Goal: Use online tool/utility: Utilize a website feature to perform a specific function

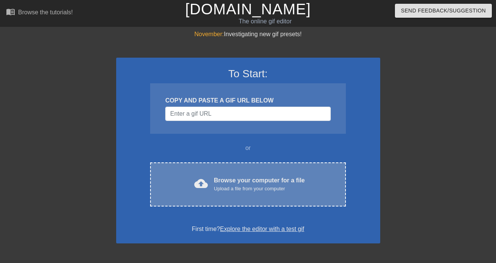
click at [232, 183] on div "Browse your computer for a file Upload a file from your computer" at bounding box center [259, 184] width 91 height 17
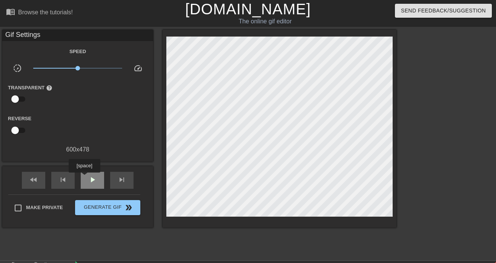
click at [85, 178] on div "play_arrow" at bounding box center [92, 180] width 23 height 17
type input "1000"
click at [95, 183] on span "pause" at bounding box center [92, 179] width 9 height 9
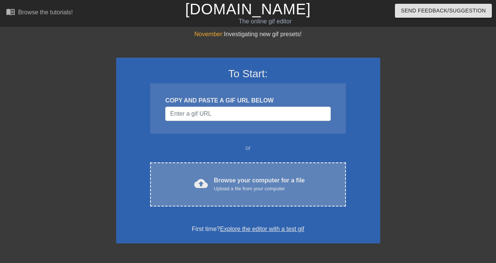
click at [218, 184] on div "Browse your computer for a file Upload a file from your computer" at bounding box center [259, 184] width 91 height 17
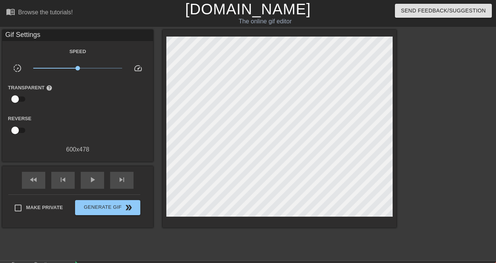
click at [5, 32] on div "Gif Settings" at bounding box center [77, 35] width 151 height 11
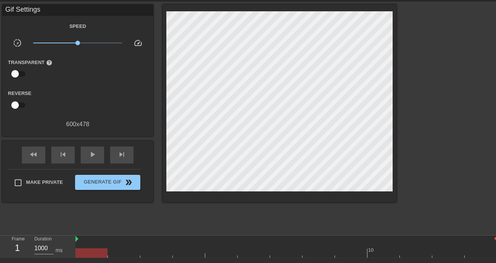
scroll to position [3, 0]
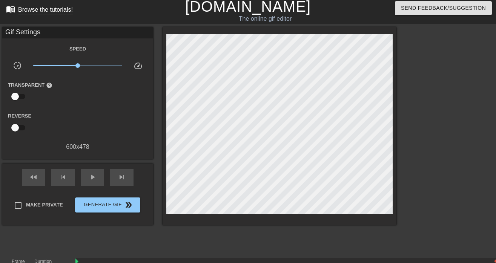
click at [11, 11] on span "menu_book" at bounding box center [10, 9] width 9 height 9
drag, startPoint x: 77, startPoint y: 66, endPoint x: 56, endPoint y: 67, distance: 20.8
click at [56, 67] on span "x0.331" at bounding box center [56, 65] width 5 height 5
click at [91, 178] on span "play_arrow" at bounding box center [92, 177] width 9 height 9
drag, startPoint x: 55, startPoint y: 67, endPoint x: 65, endPoint y: 67, distance: 10.2
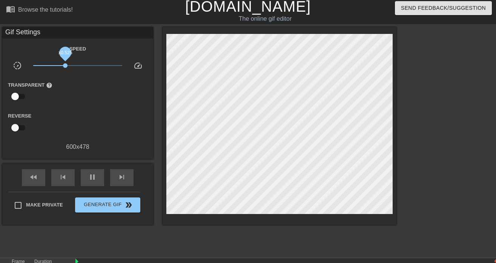
click at [65, 67] on span "x0.525" at bounding box center [65, 65] width 5 height 5
click at [89, 177] on span "pause" at bounding box center [92, 177] width 9 height 9
click at [92, 179] on span "play_arrow" at bounding box center [92, 177] width 9 height 9
drag, startPoint x: 67, startPoint y: 68, endPoint x: 79, endPoint y: 66, distance: 12.5
click at [79, 66] on span "x1.08" at bounding box center [77, 65] width 89 height 9
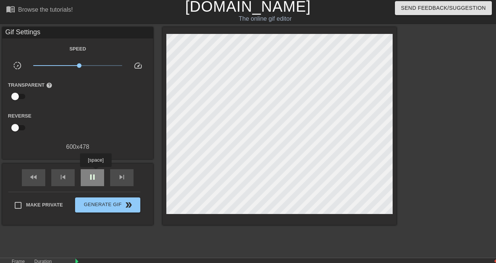
click at [95, 173] on span "pause" at bounding box center [92, 177] width 9 height 9
click at [95, 178] on span "play_arrow" at bounding box center [92, 177] width 9 height 9
type input "1000"
click at [17, 95] on input "checkbox" at bounding box center [15, 96] width 43 height 14
checkbox input "true"
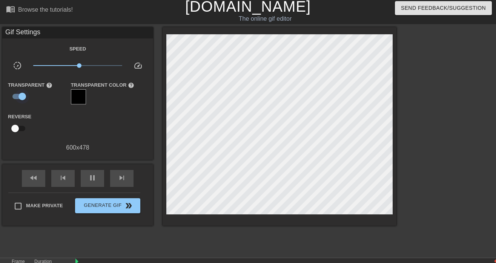
type input "100"
click at [17, 95] on input "checkbox" at bounding box center [22, 96] width 43 height 14
checkbox input "false"
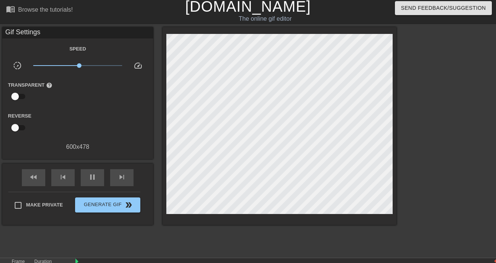
type input "1000"
click at [17, 129] on input "checkbox" at bounding box center [15, 128] width 43 height 14
checkbox input "true"
type input "1000"
click at [17, 129] on input "checkbox" at bounding box center [22, 128] width 43 height 14
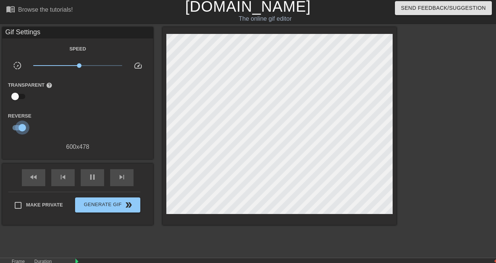
checkbox input "false"
drag, startPoint x: 79, startPoint y: 66, endPoint x: 78, endPoint y: 101, distance: 34.8
click at [78, 101] on div "Speed slow_motion_video x1.00 speed Transparent help Reverse 600 x 478" at bounding box center [78, 98] width 140 height 108
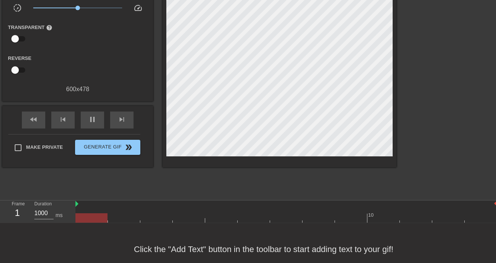
scroll to position [78, 0]
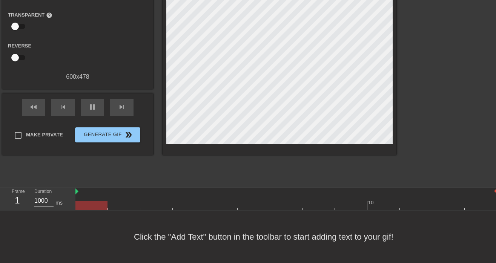
type input "100"
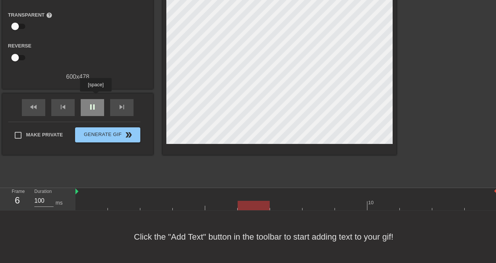
click at [95, 103] on span "pause" at bounding box center [92, 107] width 9 height 9
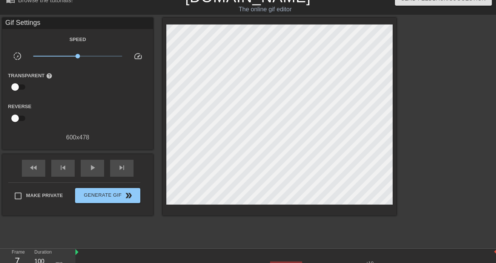
scroll to position [0, 0]
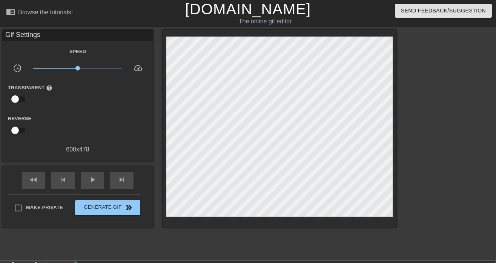
drag, startPoint x: 12, startPoint y: 37, endPoint x: 95, endPoint y: 37, distance: 83.0
click at [95, 37] on div "Gif Settings" at bounding box center [77, 35] width 151 height 11
